Goal: Transaction & Acquisition: Obtain resource

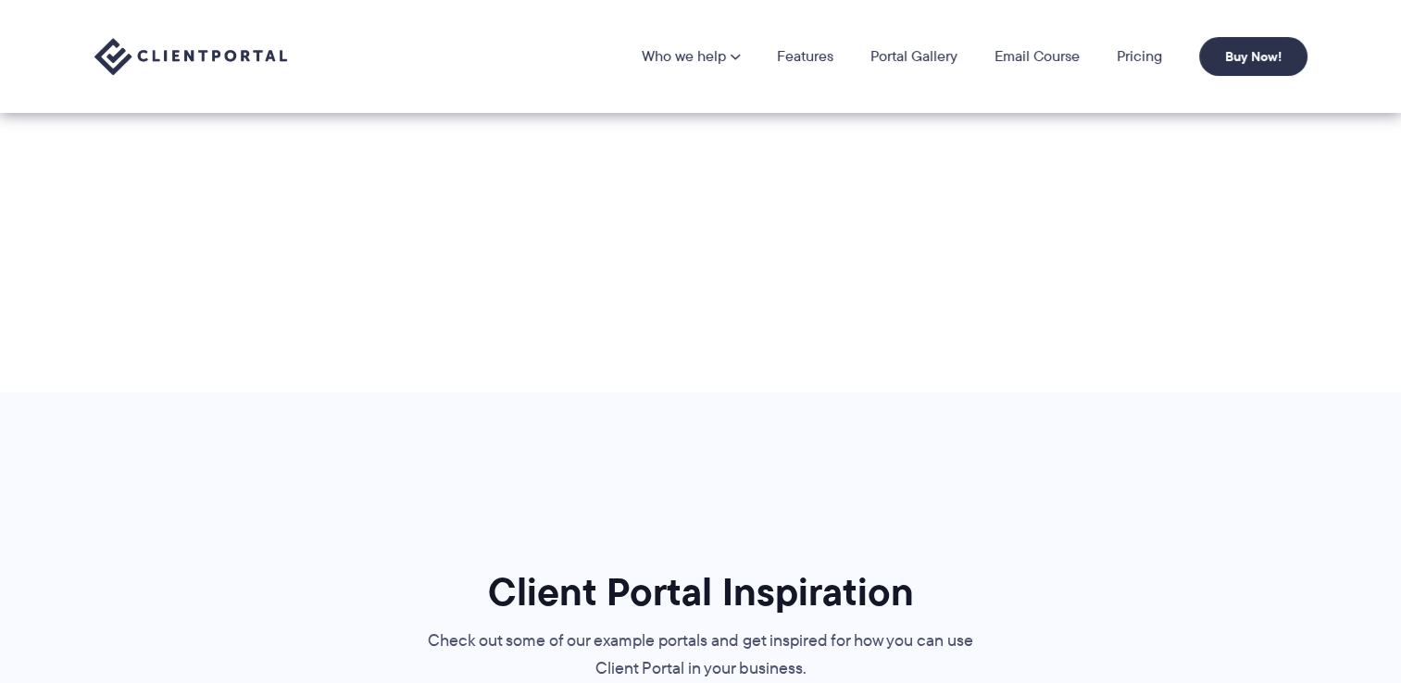
scroll to position [926, 0]
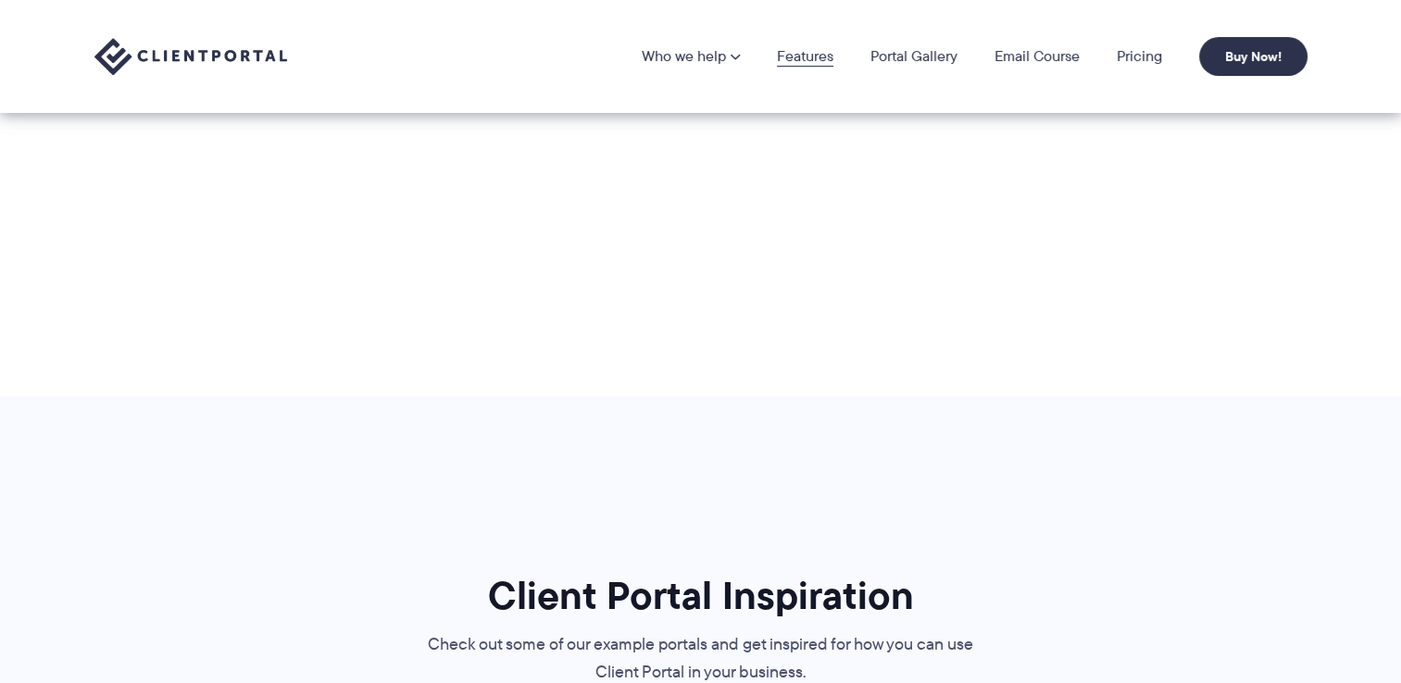
click at [795, 62] on link "Features" at bounding box center [805, 56] width 56 height 15
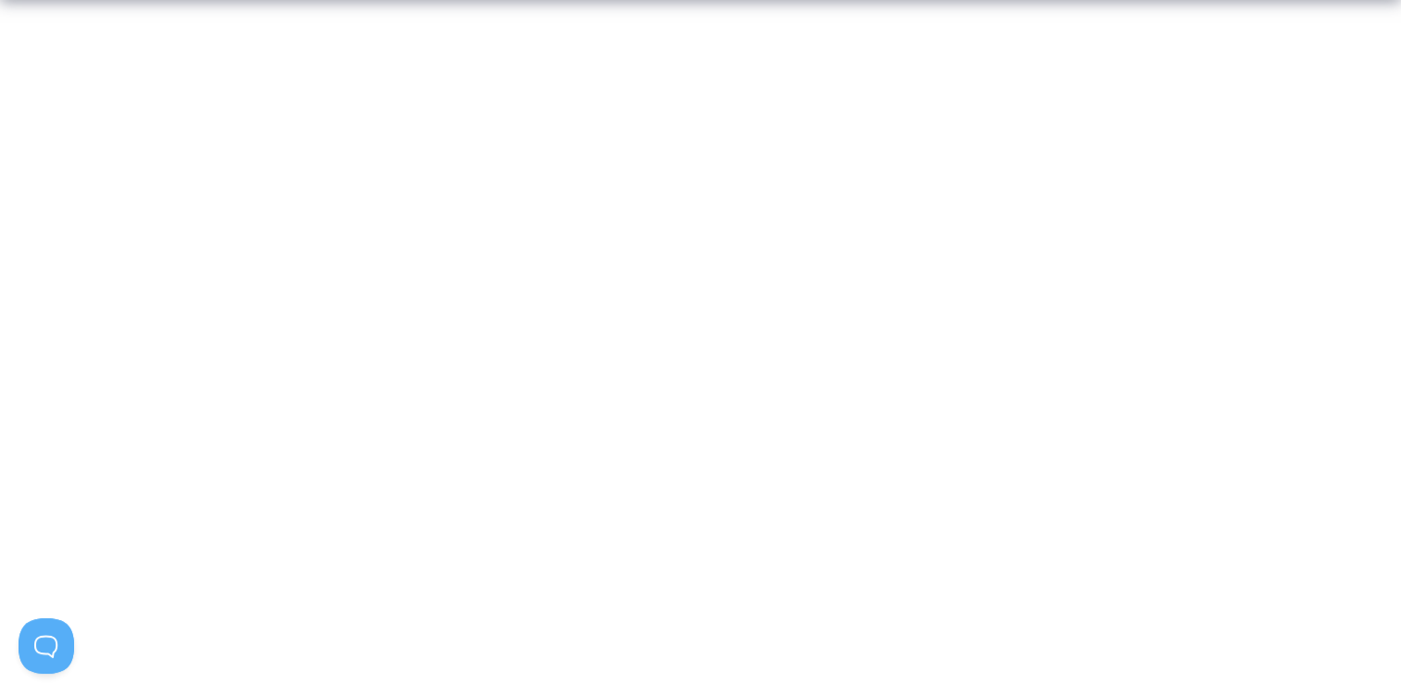
scroll to position [278, 0]
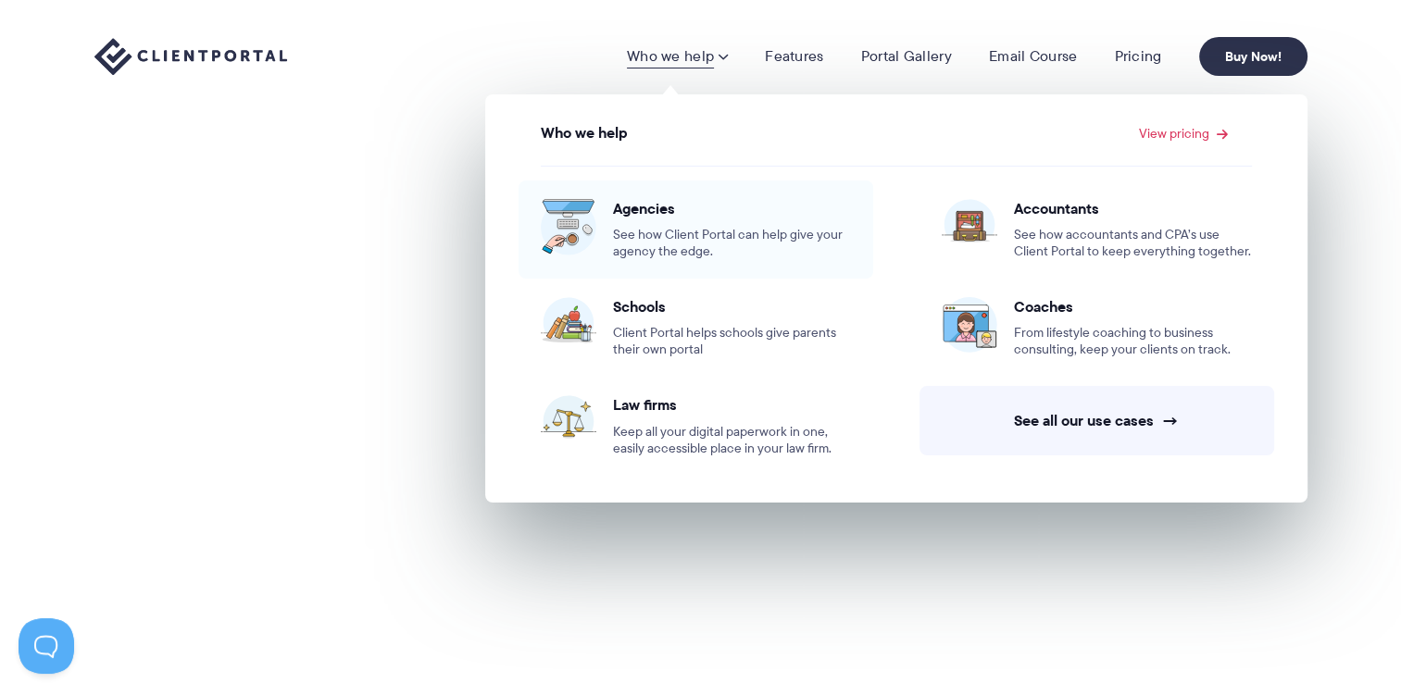
click at [675, 233] on span "See how Client Portal can help give your agency the edge." at bounding box center [732, 243] width 238 height 33
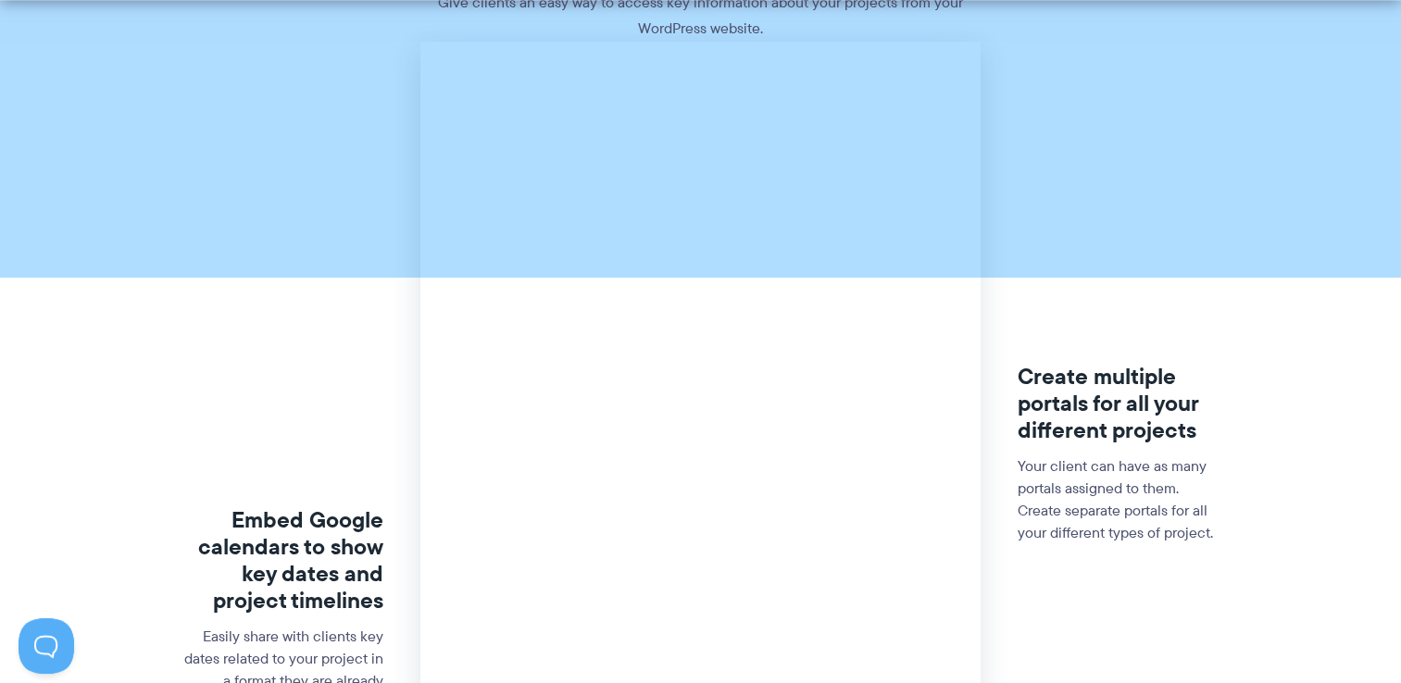
scroll to position [1574, 0]
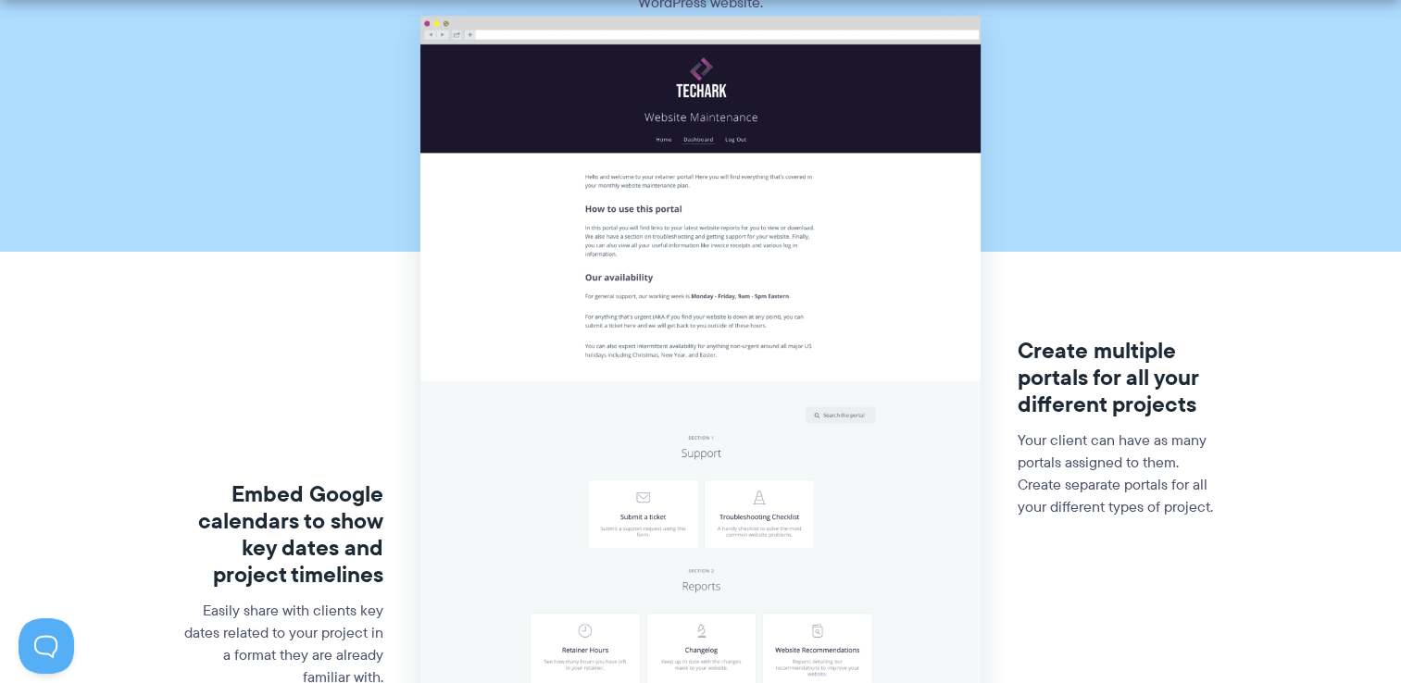
drag, startPoint x: 413, startPoint y: 372, endPoint x: 682, endPoint y: 441, distance: 277.2
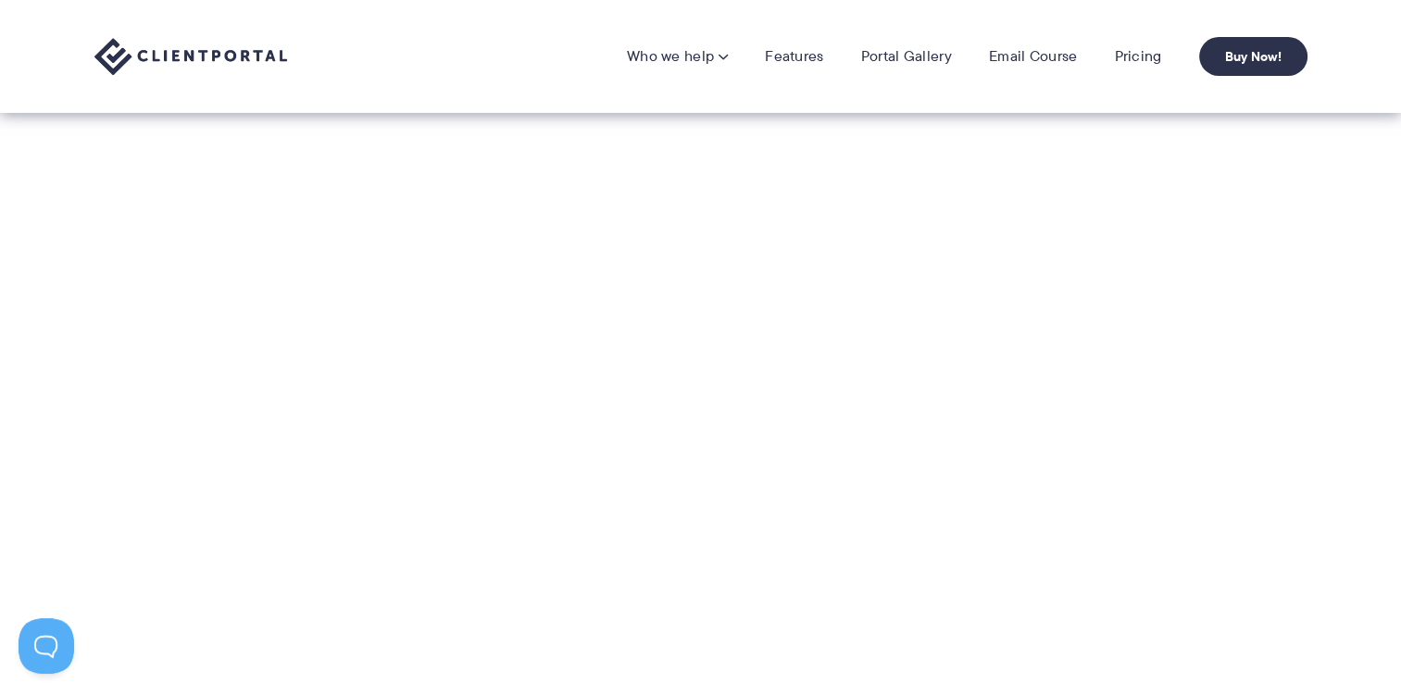
scroll to position [185, 0]
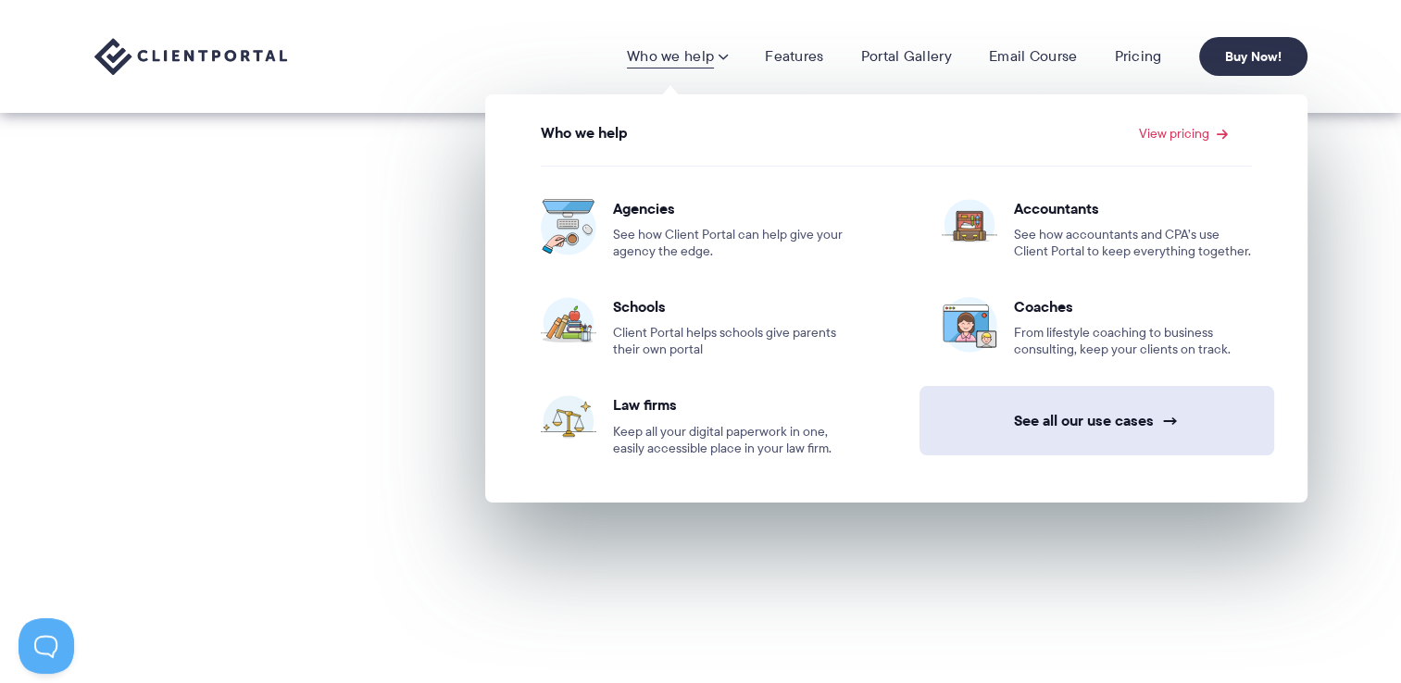
click at [1083, 419] on link "See all our use cases →" at bounding box center [1097, 420] width 355 height 69
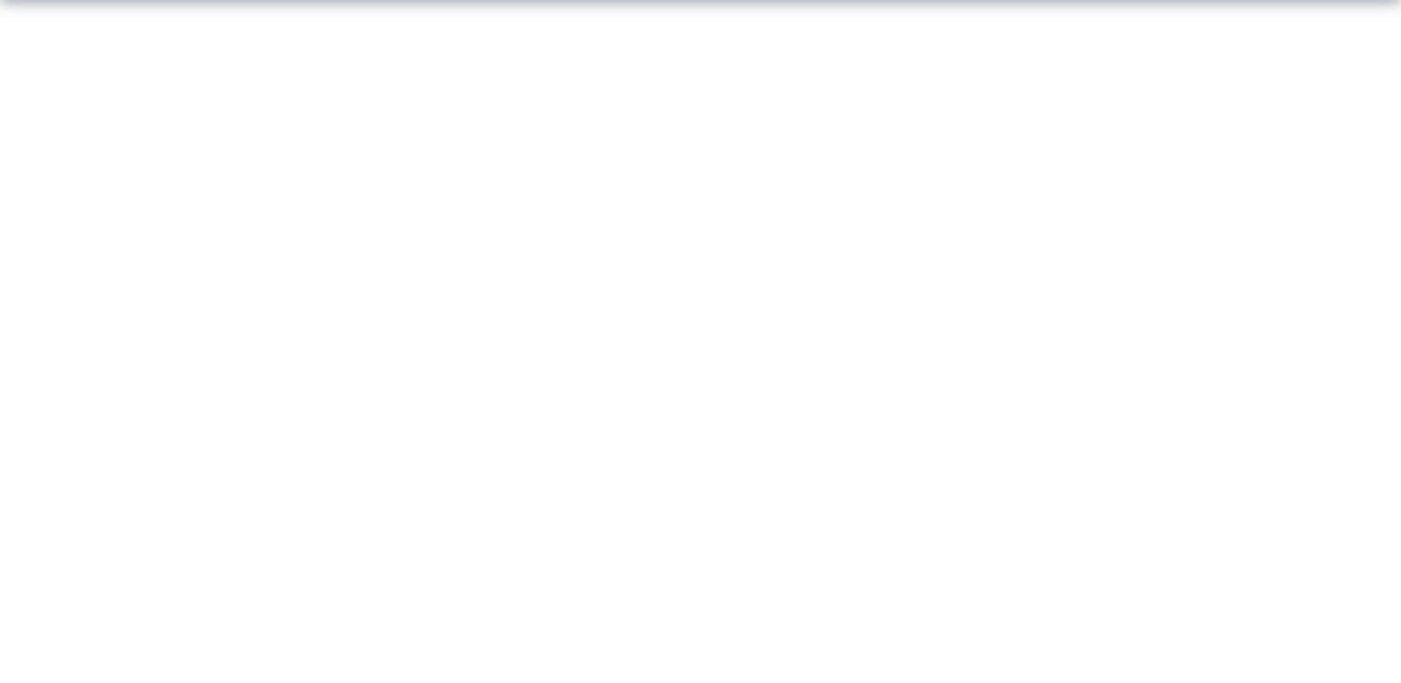
scroll to position [185, 0]
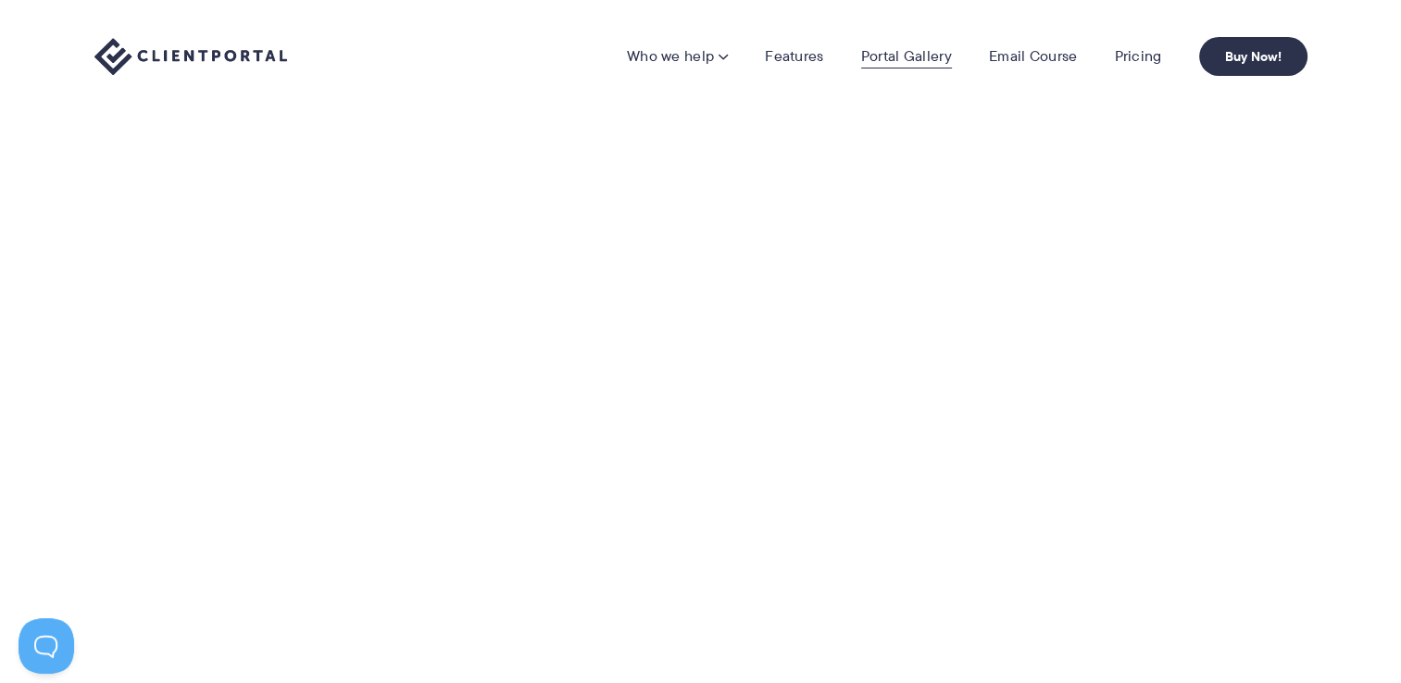
click at [896, 57] on link "Portal Gallery" at bounding box center [906, 56] width 91 height 19
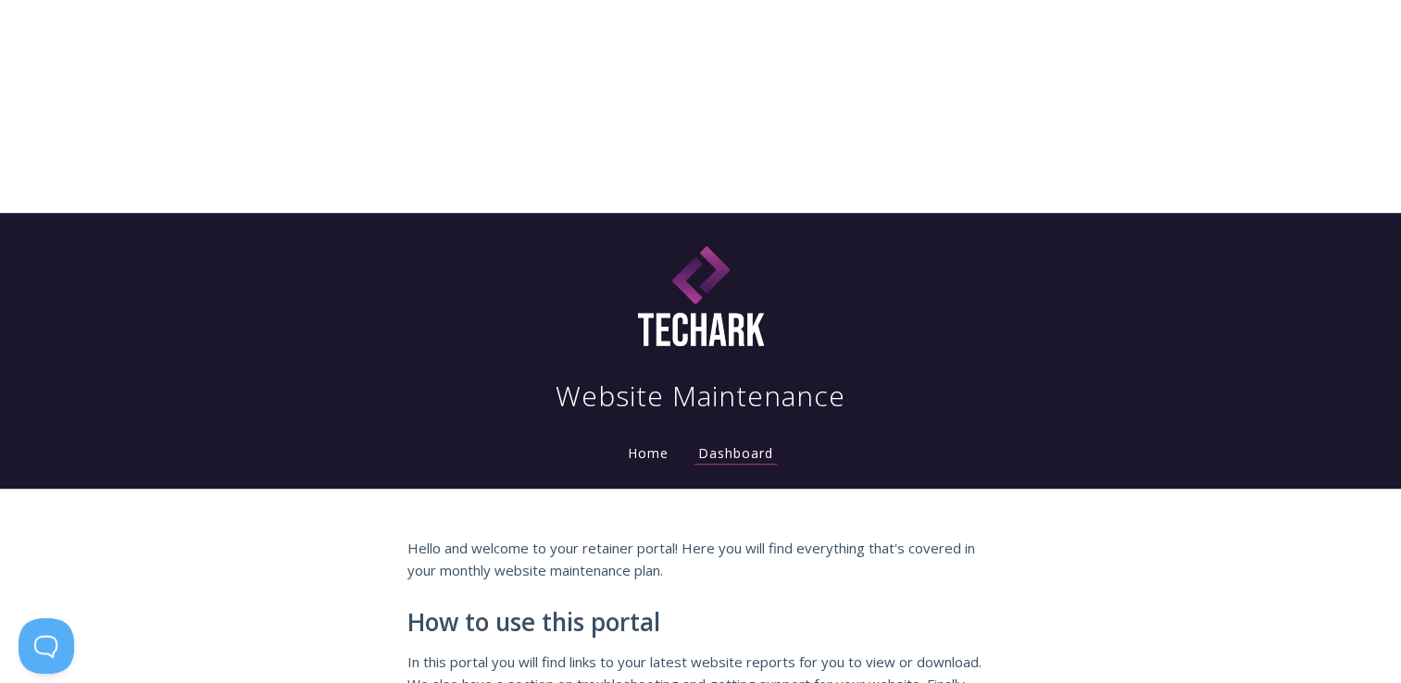
scroll to position [1111, 0]
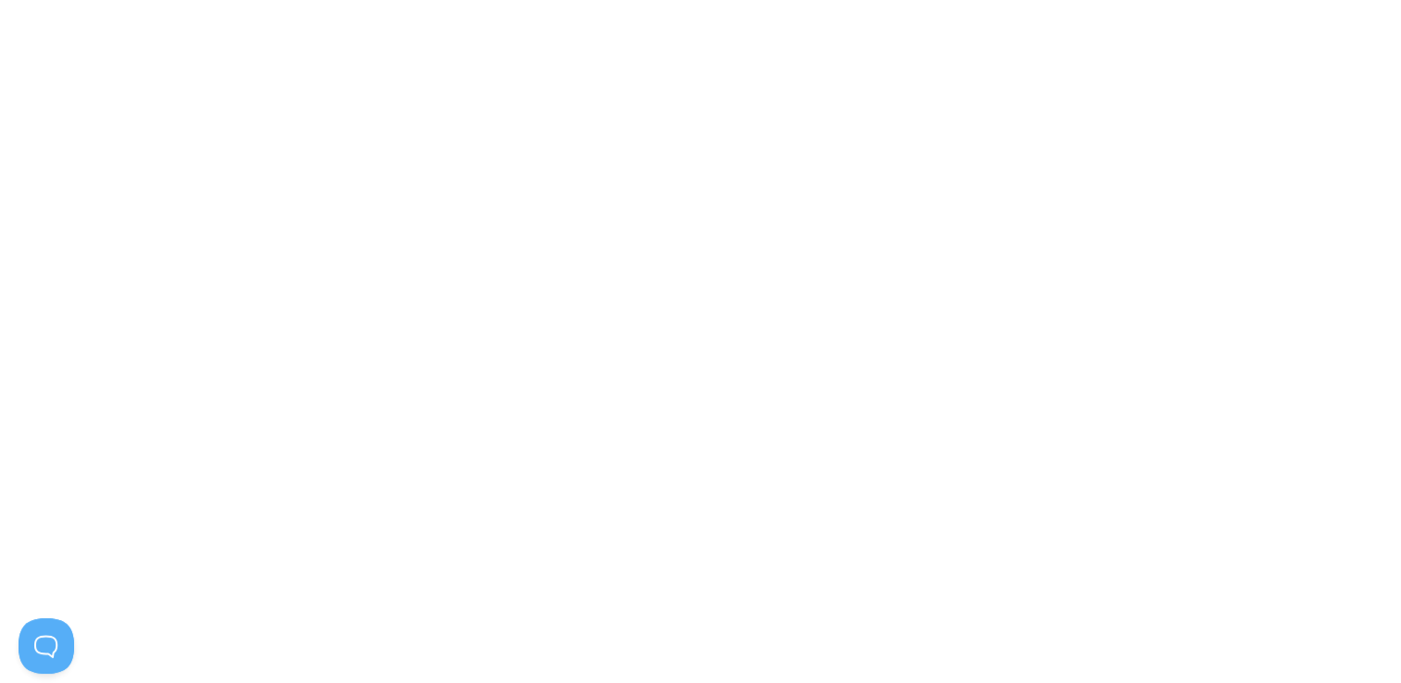
scroll to position [93, 0]
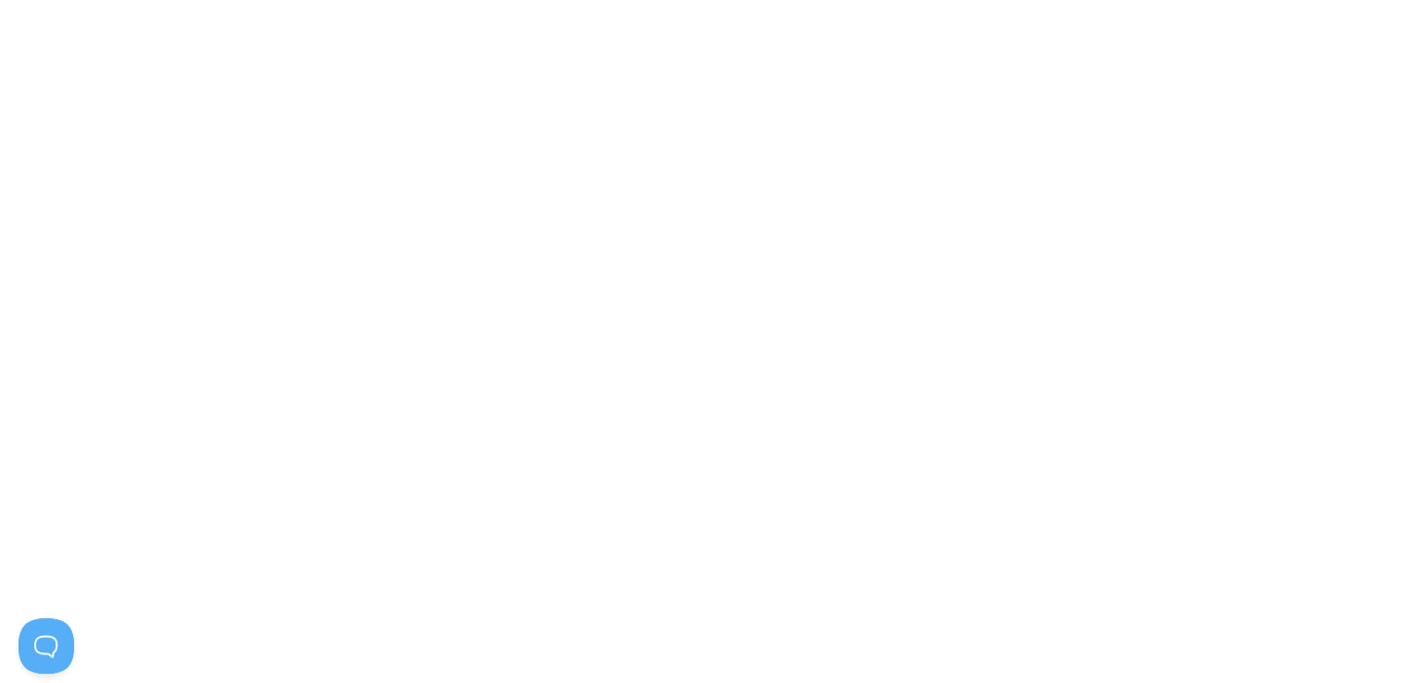
scroll to position [0, 0]
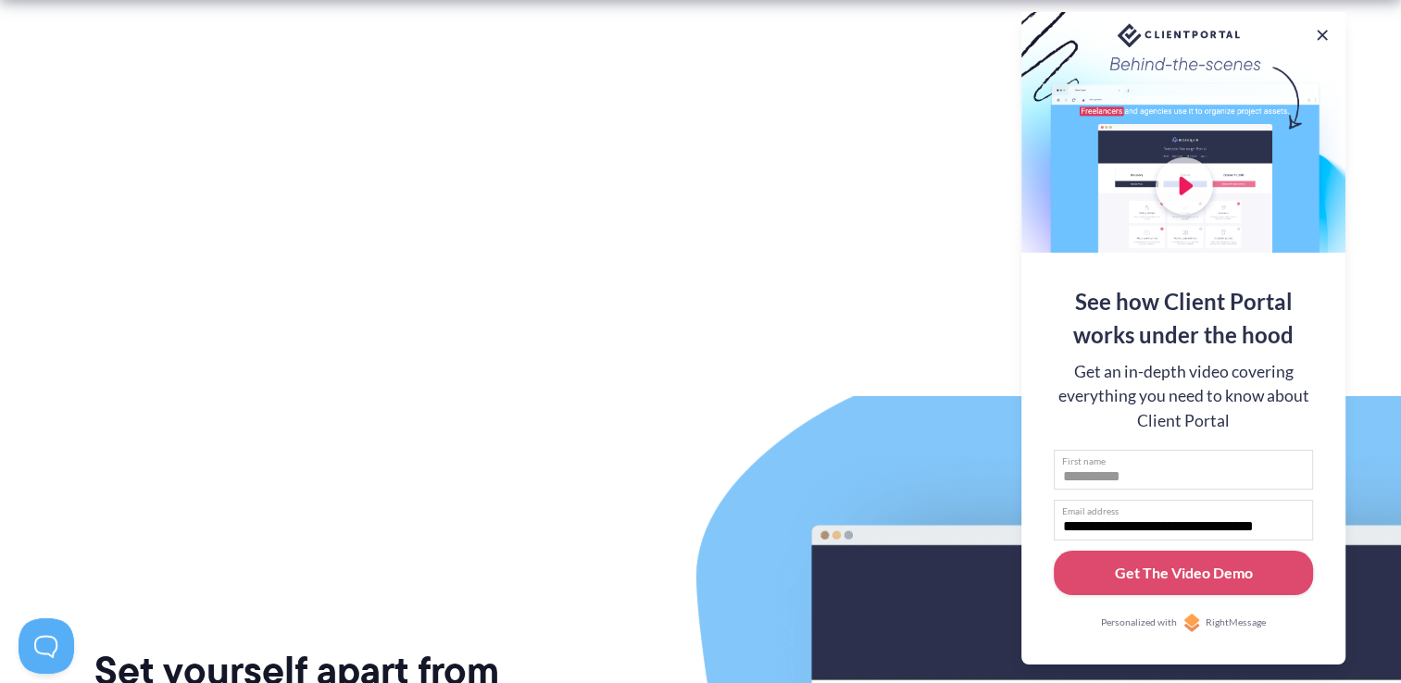
click at [1108, 470] on input "First name" at bounding box center [1183, 470] width 259 height 41
type input "*******"
click at [1168, 566] on div "Get The Video Demo" at bounding box center [1184, 573] width 138 height 22
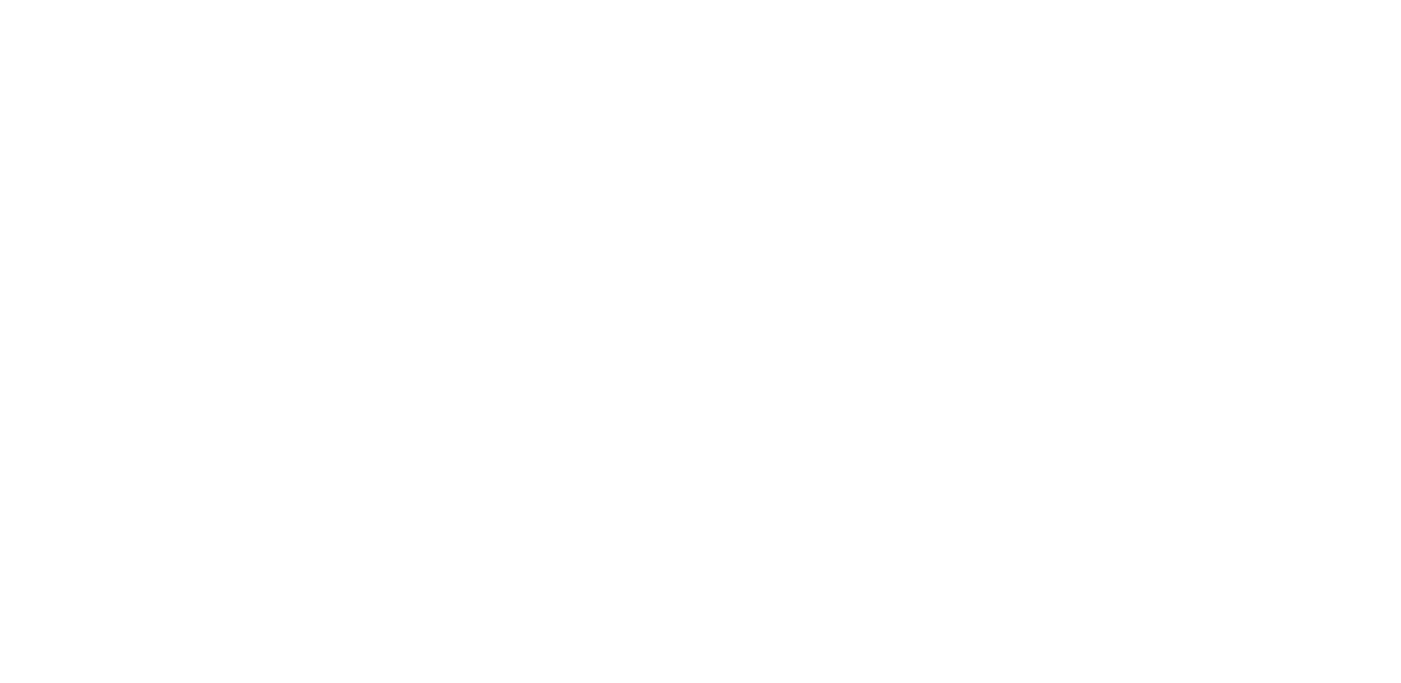
scroll to position [369, 0]
